Goal: Task Accomplishment & Management: Use online tool/utility

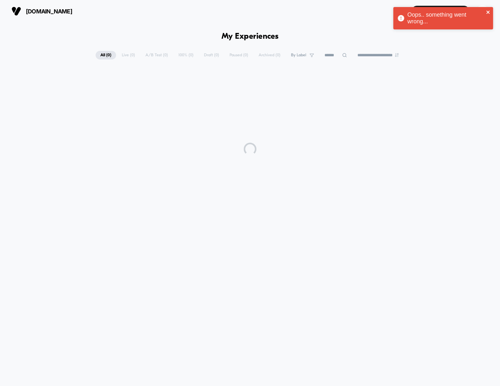
click at [487, 12] on icon "close" at bounding box center [487, 12] width 3 height 3
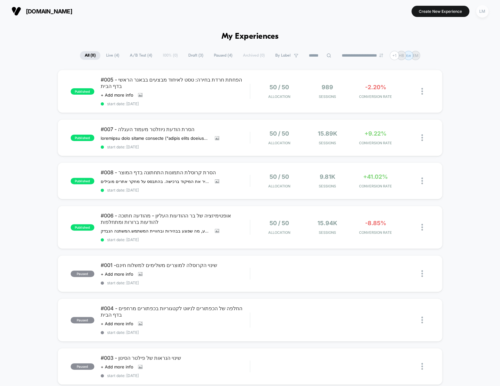
click at [480, 12] on div "LM" at bounding box center [482, 11] width 12 height 12
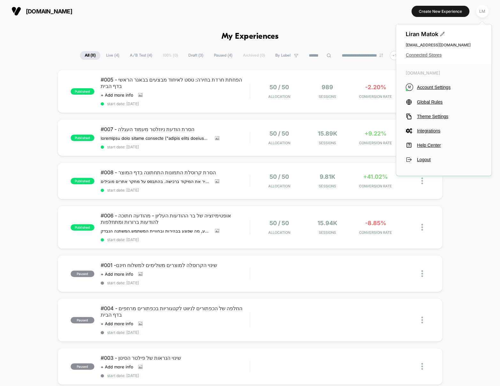
click at [433, 54] on span "Connected Stores" at bounding box center [444, 54] width 76 height 5
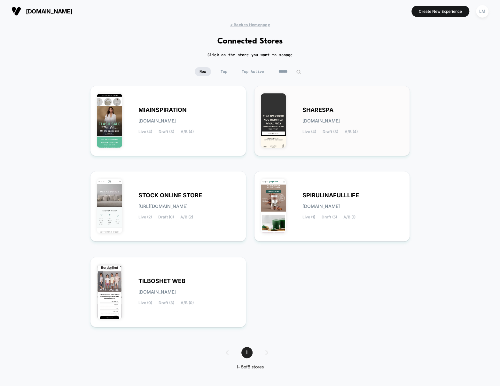
click at [323, 110] on span "SHARESPA" at bounding box center [318, 110] width 31 height 4
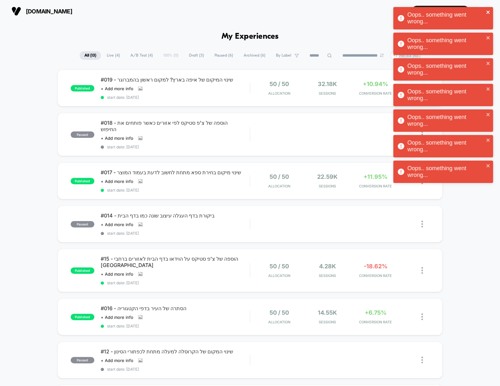
click at [490, 13] on icon "close" at bounding box center [488, 12] width 4 height 5
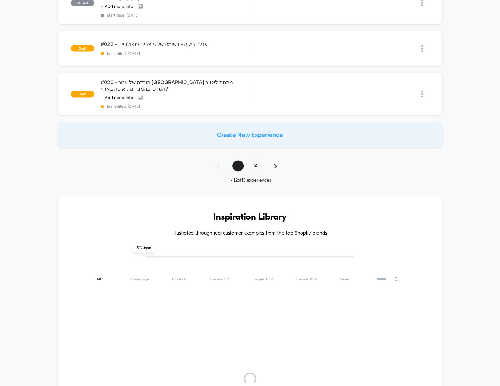
scroll to position [459, 0]
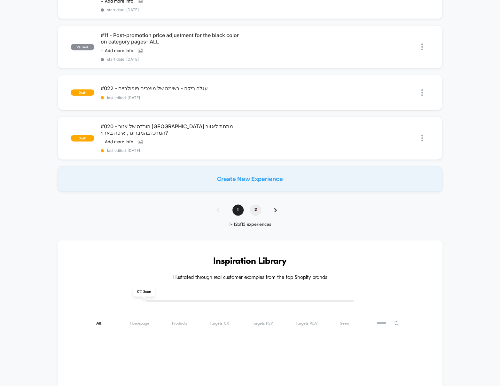
click at [252, 204] on span "2" at bounding box center [255, 209] width 11 height 11
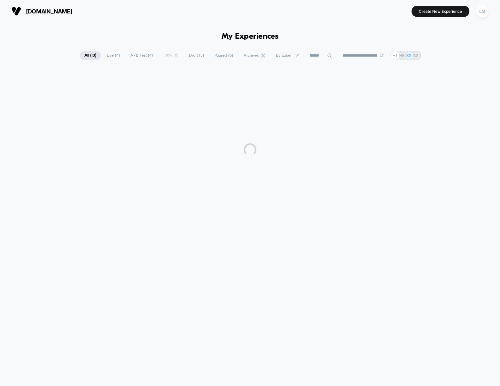
scroll to position [0, 0]
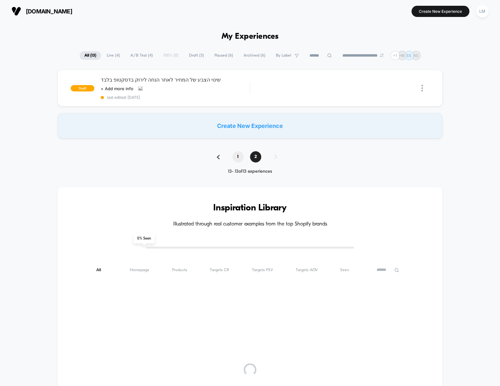
click at [235, 154] on span "1" at bounding box center [237, 156] width 11 height 11
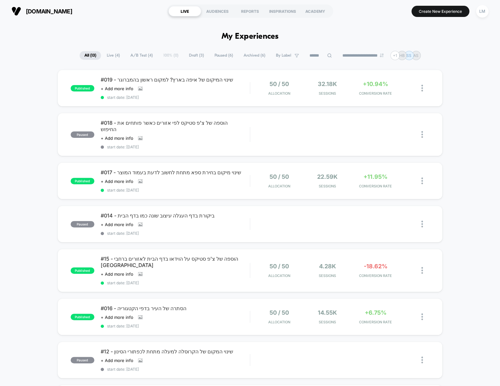
click at [245, 57] on span "Archived ( 6 )" at bounding box center [254, 55] width 31 height 9
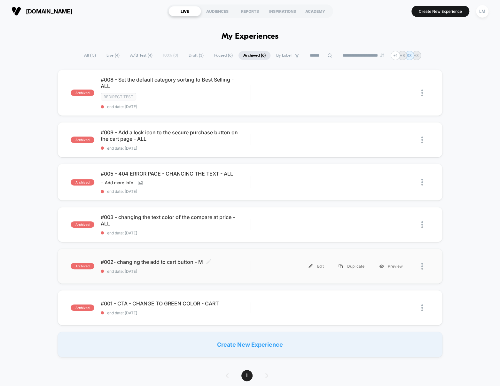
click at [127, 261] on span "#002- changing the add to cart button - M Click to edit experience details" at bounding box center [175, 262] width 149 height 6
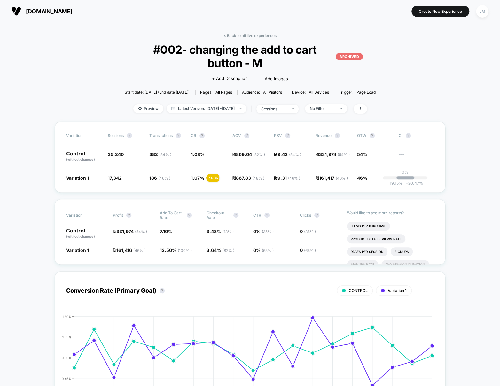
click at [235, 51] on span "#002- changing the add to cart button - M ARCHIVED" at bounding box center [250, 56] width 226 height 27
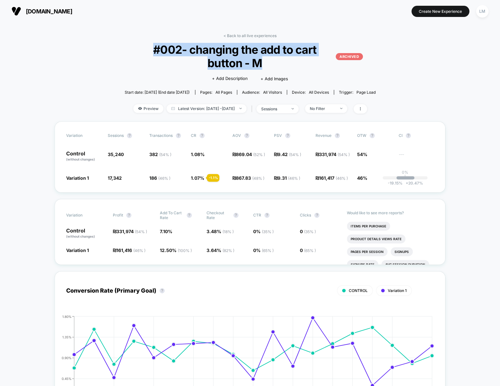
click at [235, 51] on span "#002- changing the add to cart button - M ARCHIVED" at bounding box center [250, 56] width 226 height 27
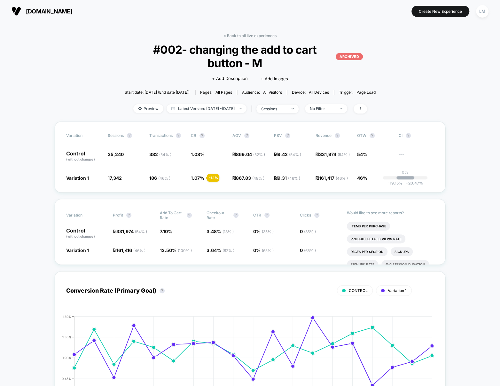
click at [327, 157] on span "₪ 331,974 ( 54 % )" at bounding box center [333, 156] width 35 height 11
click at [317, 153] on span "₪ 331,974 ( 54 % )" at bounding box center [333, 154] width 34 height 5
click at [78, 177] on span "Variation 1" at bounding box center [77, 177] width 23 height 5
click at [367, 105] on span at bounding box center [360, 108] width 13 height 9
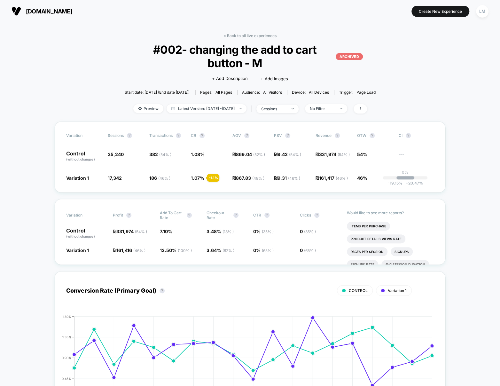
click at [75, 155] on p "Control (without changes)" at bounding box center [83, 156] width 35 height 11
drag, startPoint x: 76, startPoint y: 151, endPoint x: 77, endPoint y: 168, distance: 17.0
click at [76, 156] on p "Control (without changes)" at bounding box center [83, 156] width 35 height 11
click at [77, 178] on span "Variation 1" at bounding box center [77, 177] width 23 height 5
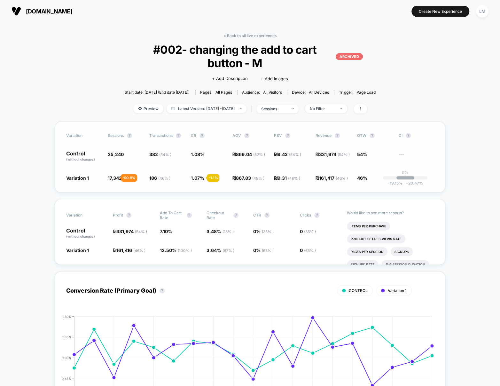
click at [113, 178] on span "17,342" at bounding box center [115, 177] width 14 height 5
click at [365, 108] on span at bounding box center [360, 108] width 13 height 9
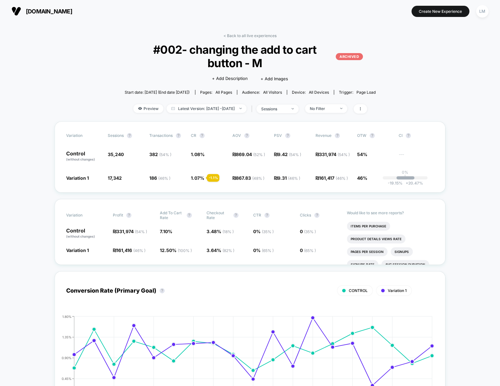
drag, startPoint x: 367, startPoint y: 83, endPoint x: 300, endPoint y: 87, distance: 67.2
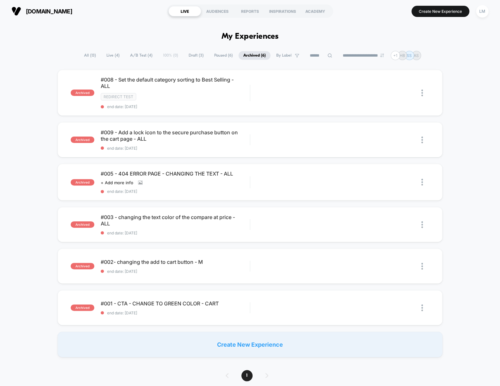
click at [85, 55] on span "All ( 13 )" at bounding box center [89, 55] width 21 height 9
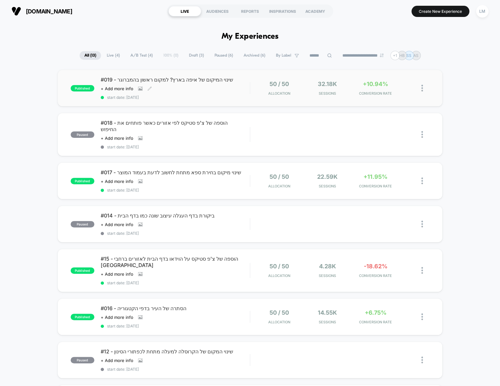
click at [181, 80] on span "#019 - שינוי המיקום של איפה בארץ? למקום ראשון בהמברוגר" at bounding box center [175, 79] width 149 height 6
click at [140, 169] on span "#017 - שינוי מיקום בחירת ספא מתחת לחשוב לדעת בעמוד המוצר" at bounding box center [175, 172] width 149 height 6
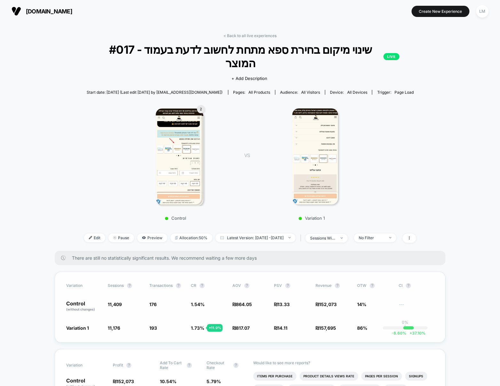
click at [197, 320] on div "Variation Sessions ? Transactions ? CR ? AOV ? PSV ? Revenue ? OTW ? CI ? Contr…" at bounding box center [250, 306] width 391 height 71
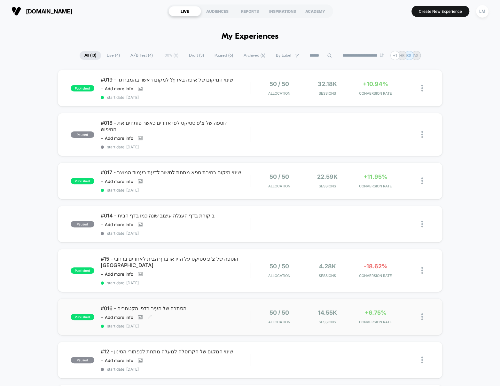
click at [146, 305] on span "#016 - הסתרה של העיר בדפי הקטגוריה" at bounding box center [175, 308] width 149 height 6
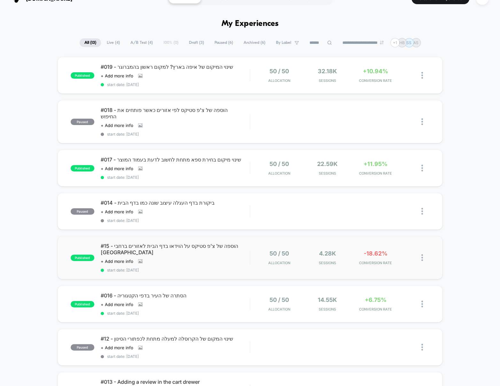
scroll to position [19, 0]
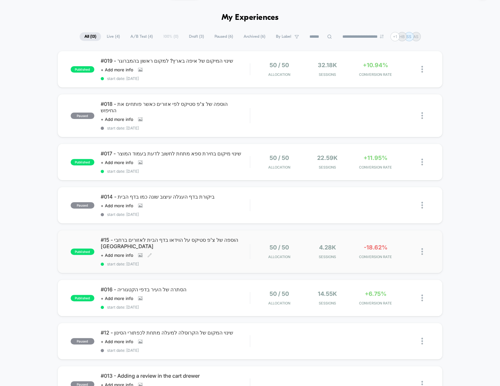
click at [147, 237] on span "#15 - הוספה של צ'פ סטיקס על הוידאו בדף הבית לאזורים ברחבי [GEOGRAPHIC_DATA]" at bounding box center [175, 243] width 149 height 13
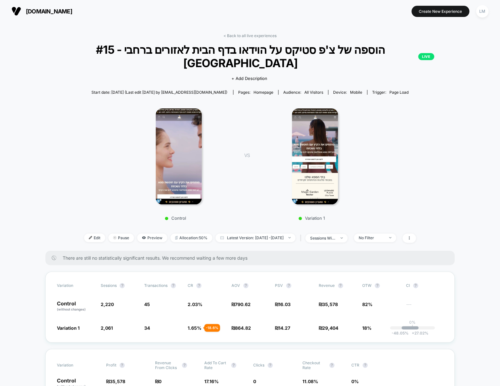
drag, startPoint x: 468, startPoint y: 275, endPoint x: 467, endPoint y: 272, distance: 3.6
